Goal: Check status: Check status

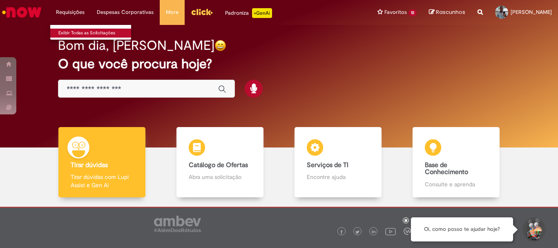
click at [76, 30] on link "Exibir Todas as Solicitações" at bounding box center [95, 33] width 90 height 9
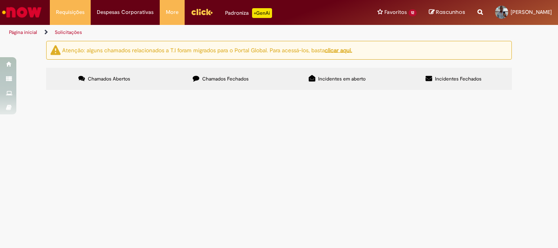
click at [360, 78] on span "Incidentes em aberto" at bounding box center [341, 79] width 47 height 7
click at [447, 72] on label "Incidentes Fechados" at bounding box center [453, 79] width 116 height 22
click at [104, 77] on span "Chamados Abertos" at bounding box center [109, 79] width 42 height 7
click at [0, 0] on button at bounding box center [0, 0] width 0 height 0
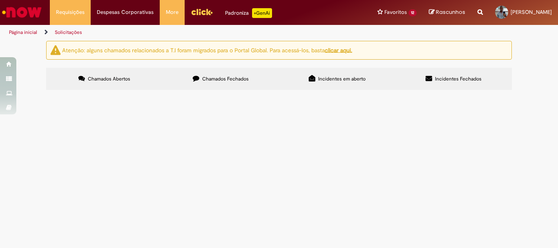
click at [0, 0] on input "Pesquisar" at bounding box center [0, 0] width 0 height 0
click at [350, 53] on u "clicar aqui." at bounding box center [338, 49] width 27 height 7
